Goal: Check status: Check status

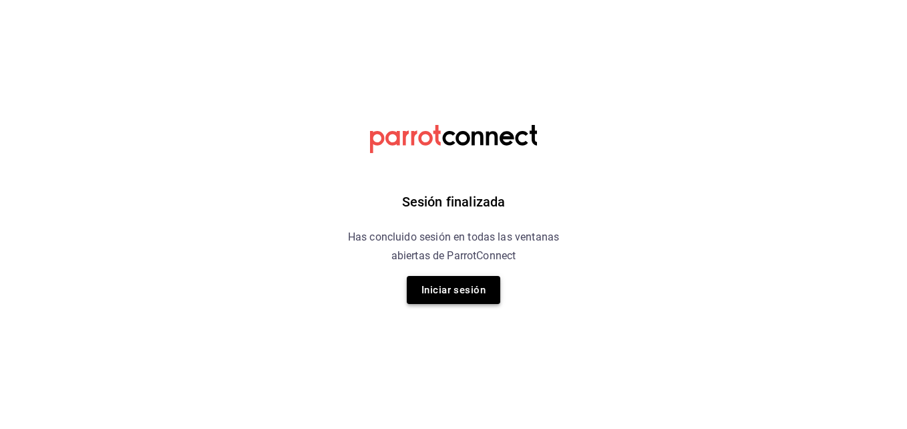
click at [431, 296] on button "Iniciar sesión" at bounding box center [454, 290] width 94 height 28
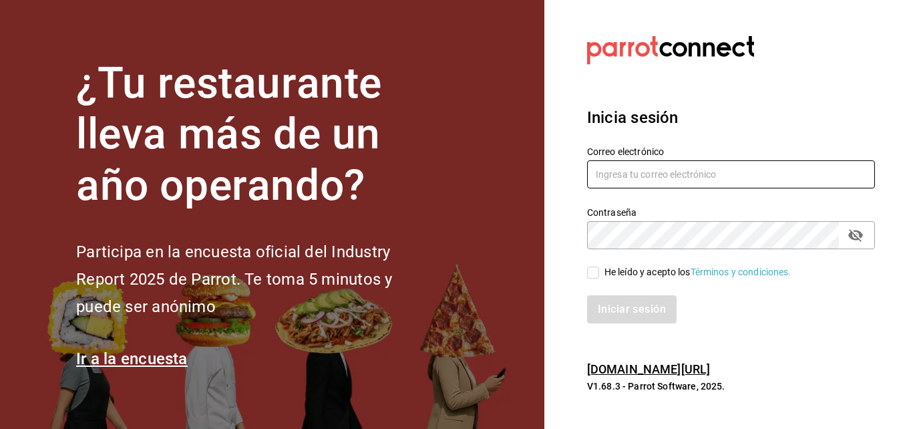
type input "[PERSON_NAME][EMAIL_ADDRESS][PERSON_NAME][DOMAIN_NAME]"
click at [596, 267] on input "He leído y acepto los Términos y condiciones." at bounding box center [593, 272] width 12 height 12
checkbox input "true"
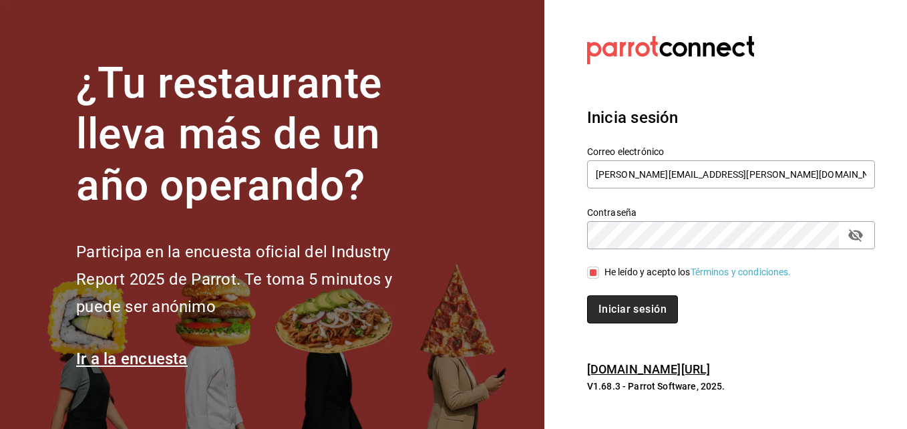
click at [600, 311] on button "Iniciar sesión" at bounding box center [632, 309] width 91 height 28
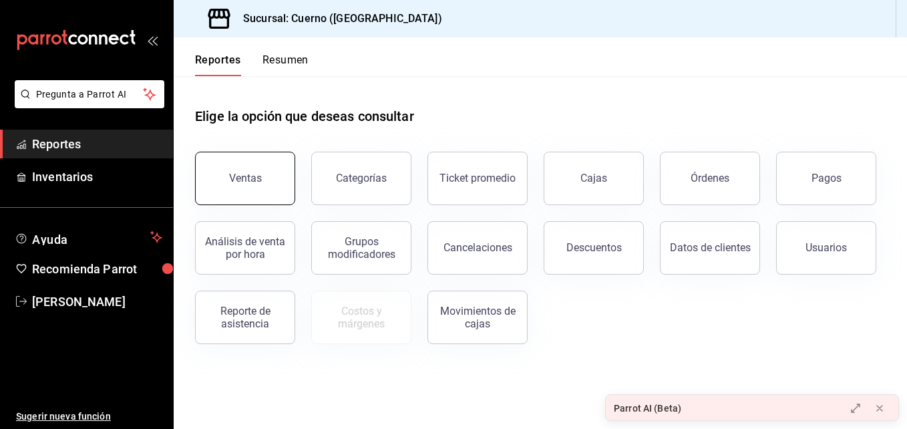
click at [288, 170] on button "Ventas" at bounding box center [245, 178] width 100 height 53
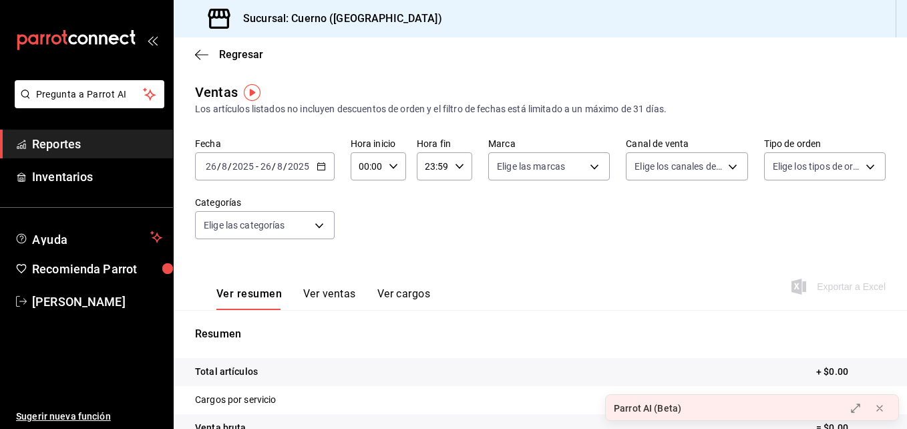
click at [318, 166] on icon "button" at bounding box center [321, 166] width 9 height 9
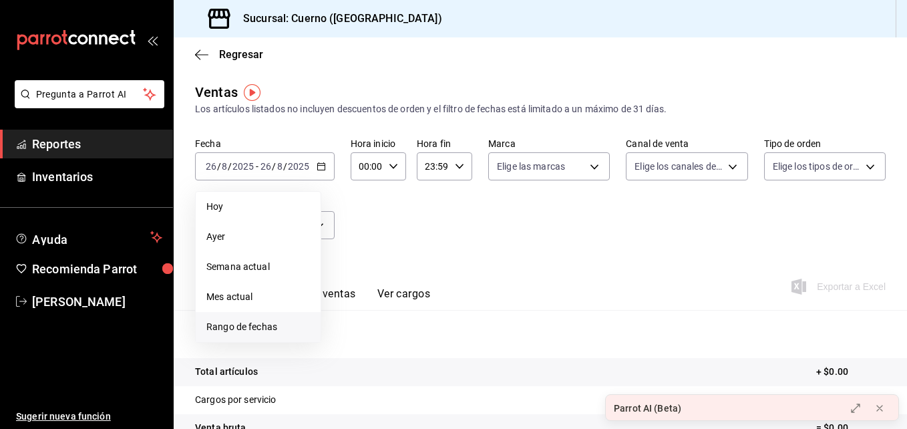
click at [293, 335] on li "Rango de fechas" at bounding box center [258, 327] width 125 height 30
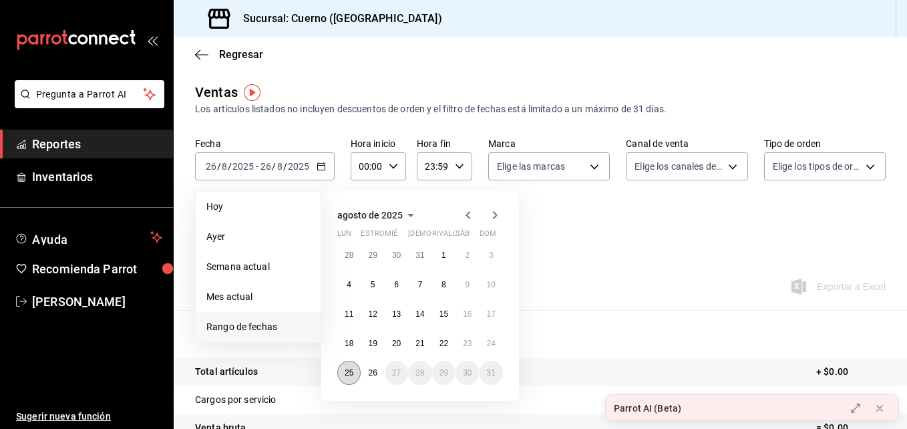
click at [351, 374] on abbr "25" at bounding box center [349, 372] width 9 height 9
click at [375, 371] on abbr "26" at bounding box center [372, 372] width 9 height 9
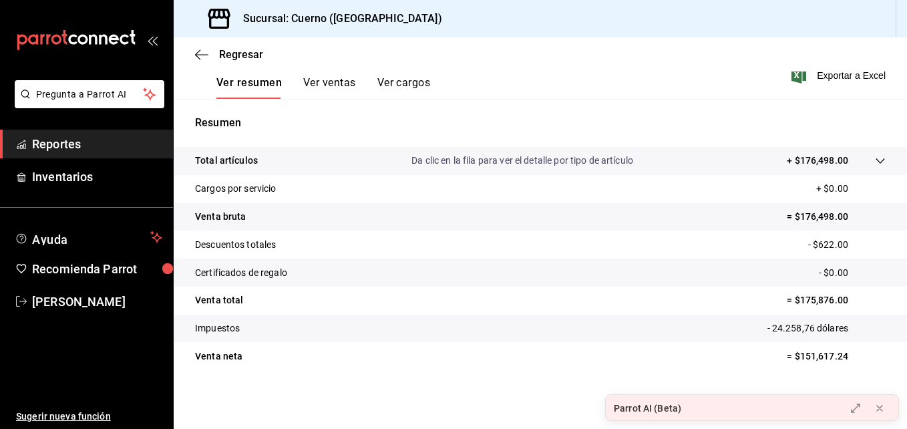
scroll to position [211, 0]
